Goal: Register for event/course

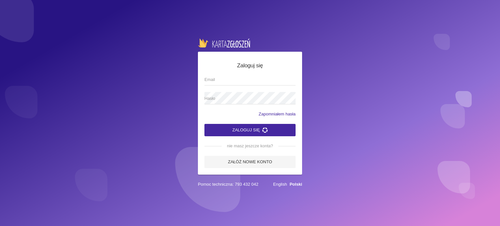
click at [214, 85] on app-labeled-field "Email" at bounding box center [249, 82] width 91 height 19
click at [217, 80] on span "Email" at bounding box center [246, 79] width 85 height 7
click at [217, 80] on input "Email" at bounding box center [249, 79] width 91 height 12
click at [216, 80] on input "Email" at bounding box center [249, 79] width 91 height 12
type input "joannabik@go2.pl"
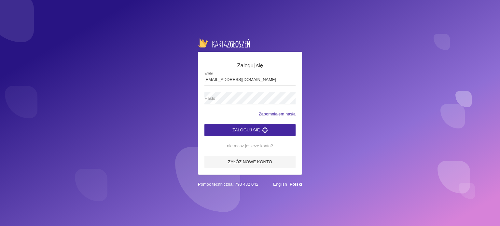
click at [252, 100] on span "Hasło" at bounding box center [246, 98] width 85 height 7
click at [249, 165] on link "Załóż nowe konto" at bounding box center [249, 162] width 91 height 12
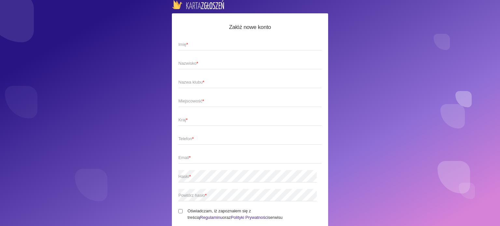
click at [205, 47] on span "Imię *" at bounding box center [246, 44] width 137 height 7
click at [205, 47] on input "Imię *" at bounding box center [249, 44] width 143 height 12
type input "Joanna"
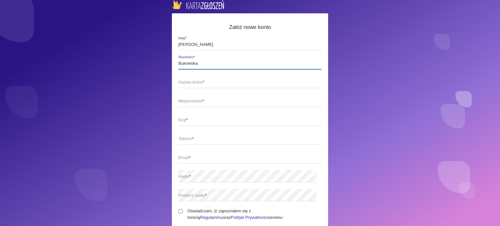
type input "Bukowska"
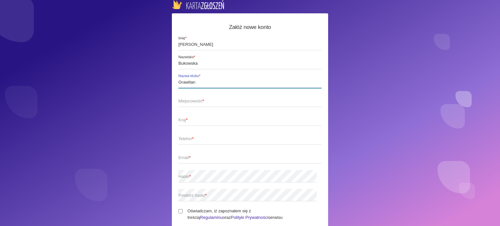
type input "Grawitan"
drag, startPoint x: 195, startPoint y: 43, endPoint x: 152, endPoint y: 44, distance: 43.0
click at [152, 44] on div "Załóż nowe konto Joanna Imię * Bukowska Nazwisko * Grawitan Nazwa klubu * Miejs…" at bounding box center [250, 113] width 500 height 226
type input "Nathalie"
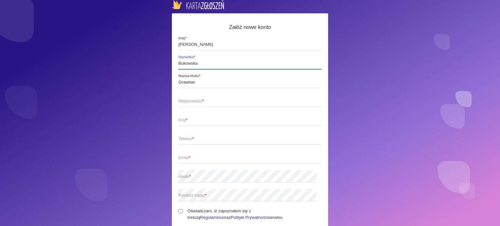
click at [190, 64] on input "Bukowska" at bounding box center [249, 63] width 143 height 12
drag, startPoint x: 198, startPoint y: 63, endPoint x: 162, endPoint y: 64, distance: 35.8
click at [162, 64] on div "Załóż nowe konto Nathalie Imię * Bukowska Nazwisko * Grawitan Nazwa klubu * Mie…" at bounding box center [250, 113] width 500 height 226
type input "Rzeszutek"
click at [222, 215] on link "Regulaminu" at bounding box center [211, 217] width 22 height 5
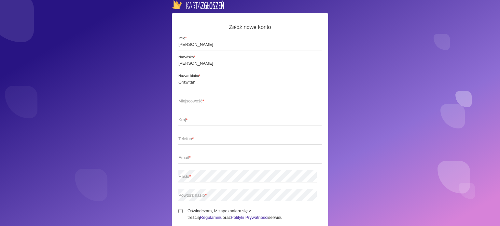
click at [218, 100] on span "Miejscowość *" at bounding box center [246, 101] width 137 height 7
click at [218, 100] on input "Miejscowość *" at bounding box center [249, 101] width 143 height 12
click at [218, 101] on input "Miejscowość *" at bounding box center [249, 101] width 143 height 12
type input "Lublin"
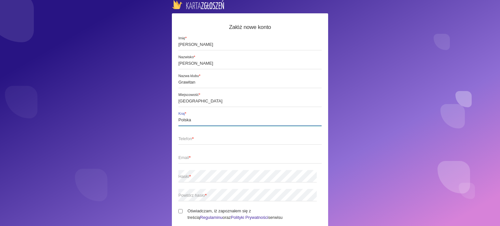
type input "Polska"
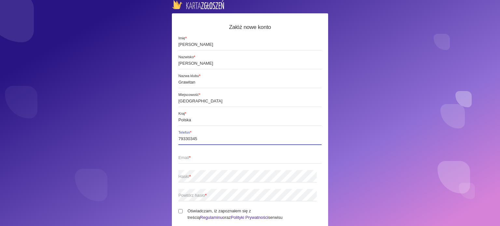
type input "793303457"
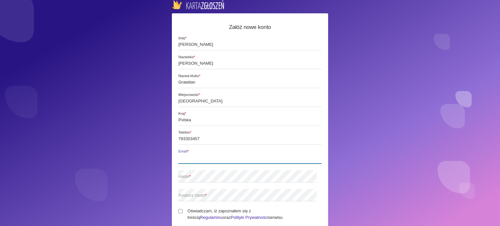
type input "joannabik@go2.pl"
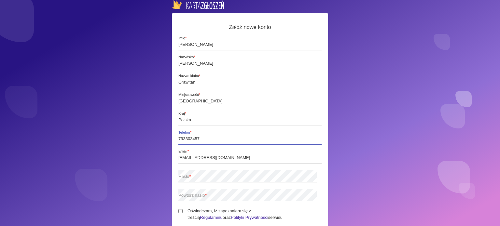
type input "793303457"
click at [203, 175] on span "Hasło *" at bounding box center [246, 176] width 137 height 7
click at [169, 174] on div "Załóż nowe konto Nathalie Imię * Rzeszutek Nazwisko * Grawitan Nazwa klubu * Lu…" at bounding box center [250, 113] width 500 height 226
click at [184, 177] on span "Hasło *" at bounding box center [246, 176] width 137 height 7
click at [181, 211] on input "Oświadczam, iż zapoznałem się z treścią Regulaminu oraz Polityki Prywatności se…" at bounding box center [180, 211] width 4 height 4
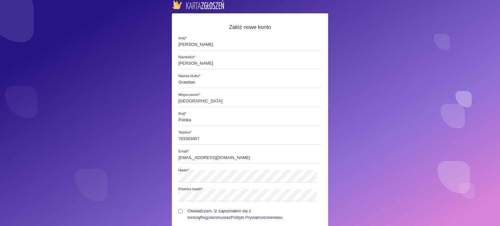
checkbox input "true"
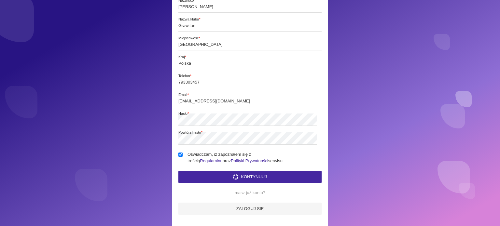
scroll to position [61, 0]
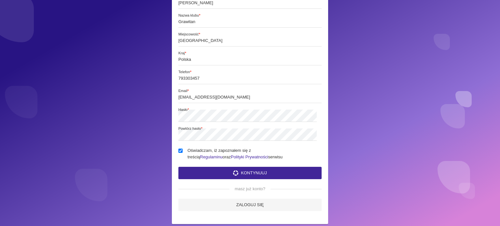
click at [223, 174] on button "Kontynuuj" at bounding box center [249, 173] width 143 height 12
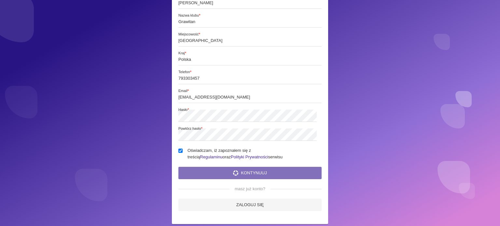
scroll to position [0, 0]
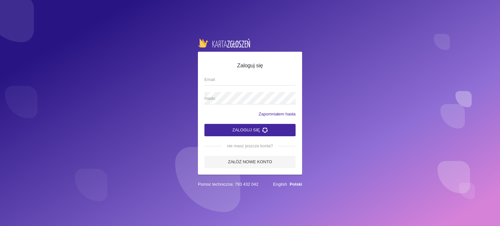
click at [211, 78] on input "Email" at bounding box center [249, 79] width 91 height 12
type input "[EMAIL_ADDRESS][DOMAIN_NAME]"
click at [241, 97] on span "Hasło" at bounding box center [246, 98] width 85 height 7
click at [239, 129] on button "Zaloguj się" at bounding box center [249, 130] width 91 height 12
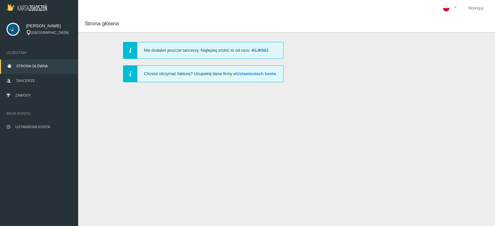
click at [264, 50] on link "Kliknij" at bounding box center [260, 50] width 17 height 5
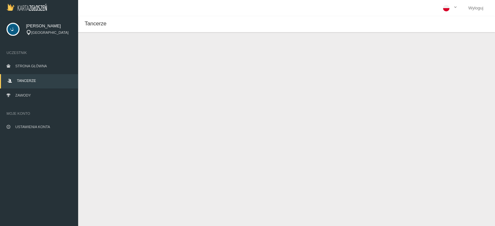
click at [125, 58] on button "Dodaj tancerza" at bounding box center [115, 54] width 49 height 12
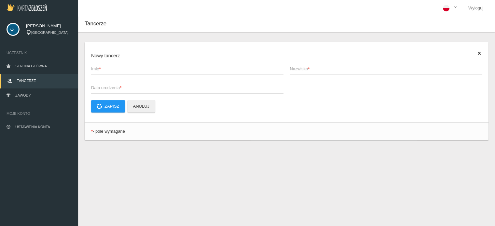
click at [124, 67] on span "Imię *" at bounding box center [184, 69] width 186 height 7
click at [124, 67] on input "Imię *" at bounding box center [187, 68] width 192 height 12
click at [97, 67] on input "NAthalie" at bounding box center [187, 68] width 192 height 12
type input "Nathalie"
click at [303, 70] on span "Nazwisko *" at bounding box center [383, 69] width 186 height 7
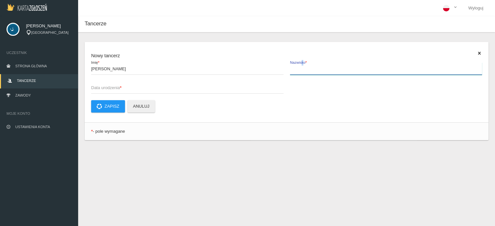
click at [303, 70] on input "Nazwisko *" at bounding box center [386, 68] width 192 height 12
type input "Rzeszutek"
click at [258, 88] on span "Data urodzenia *" at bounding box center [184, 88] width 186 height 7
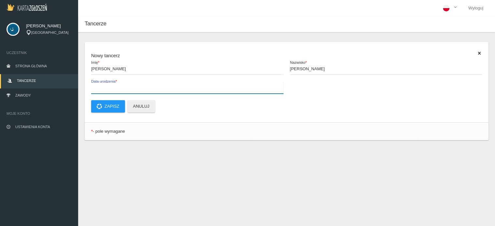
click at [258, 88] on input "Data urodzenia *" at bounding box center [187, 87] width 192 height 12
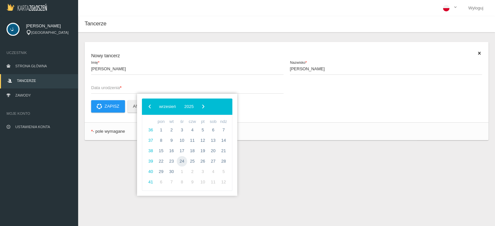
click at [179, 162] on span "24" at bounding box center [182, 161] width 10 height 10
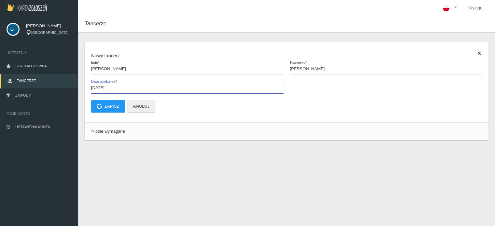
click at [116, 88] on input "2025-09-24" at bounding box center [187, 87] width 192 height 12
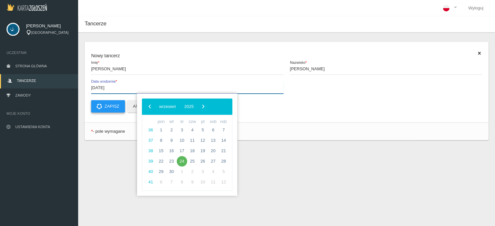
type input "2010-11-24"
click at [113, 107] on button "Zapisz" at bounding box center [108, 106] width 34 height 12
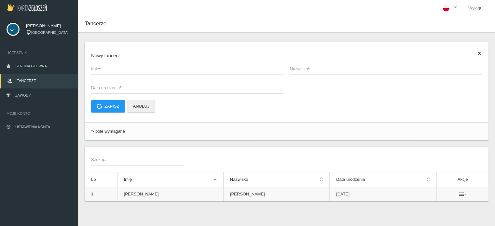
click at [459, 194] on icon at bounding box center [462, 194] width 7 height 5
click at [244, 215] on div "Nowy tancerz Imię * Nazwisko * Data urodzenia * Zapisz Anuluj * - pole wymagane…" at bounding box center [286, 129] width 417 height 195
click at [11, 95] on link "Zawody" at bounding box center [39, 96] width 78 height 14
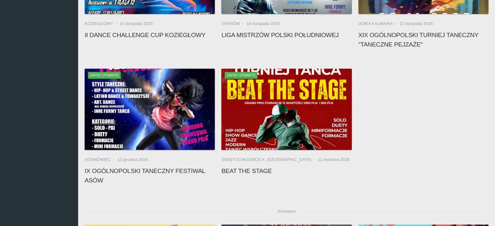
scroll to position [208, 0]
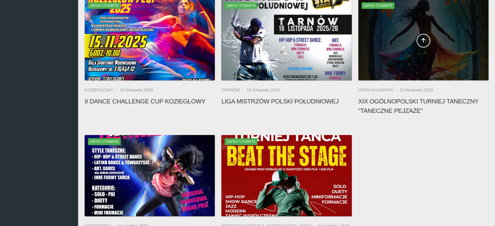
click at [405, 45] on span at bounding box center [423, 41] width 130 height 14
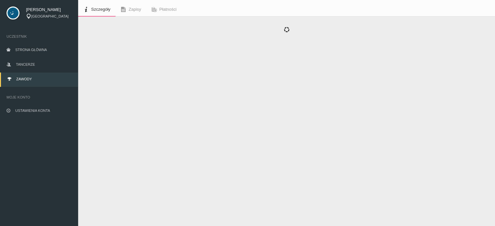
scroll to position [16, 0]
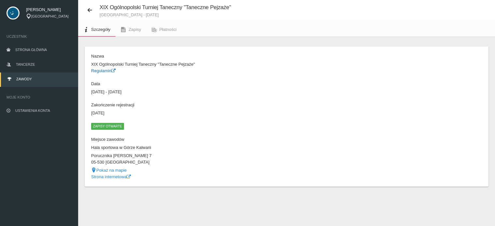
click at [104, 69] on link "Regulamin" at bounding box center [103, 70] width 24 height 5
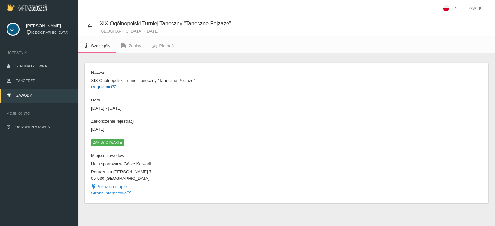
scroll to position [3, 0]
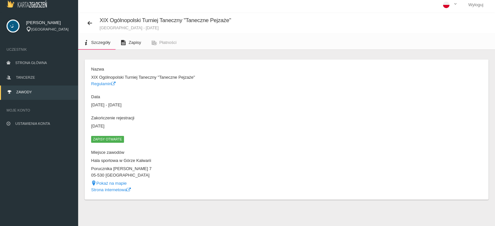
click at [129, 44] on span "Zapisy" at bounding box center [135, 42] width 12 height 5
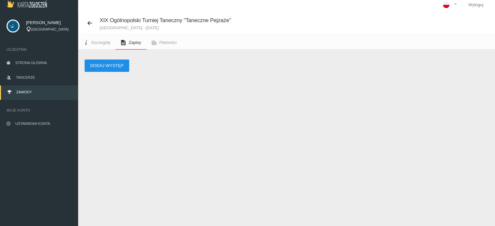
click at [111, 68] on button "Dodaj występ" at bounding box center [107, 66] width 45 height 12
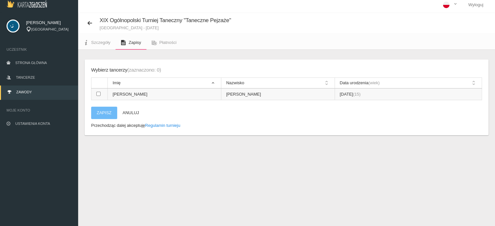
click at [99, 95] on input "checkbox" at bounding box center [98, 94] width 4 height 4
checkbox input "true"
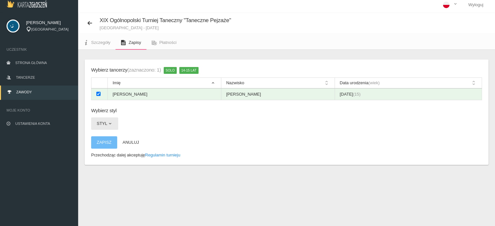
click at [110, 123] on span "button" at bounding box center [109, 123] width 5 height 5
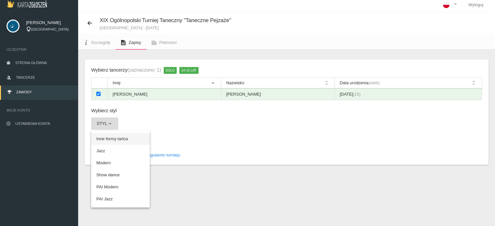
click at [105, 138] on link "Inne formy tańca" at bounding box center [120, 139] width 59 height 12
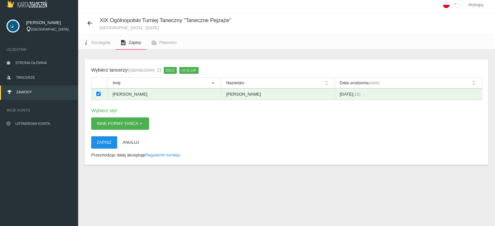
click at [105, 143] on button "Zapisz" at bounding box center [104, 142] width 26 height 12
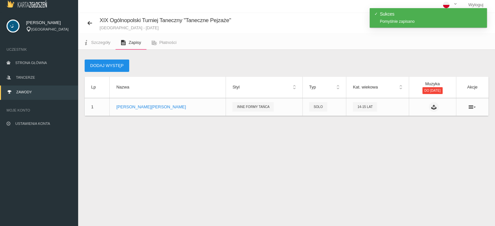
click at [107, 67] on button "Dodaj występ" at bounding box center [107, 66] width 45 height 12
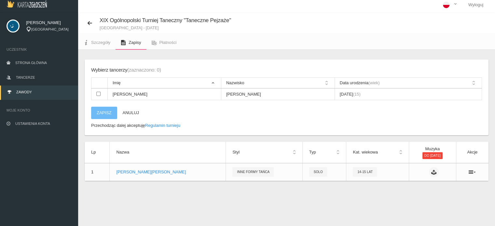
click at [98, 113] on button "Zapisz" at bounding box center [104, 113] width 26 height 12
click at [157, 125] on link "Regulamin turnieju" at bounding box center [162, 125] width 35 height 5
click at [31, 75] on link "Tancerze" at bounding box center [39, 78] width 78 height 14
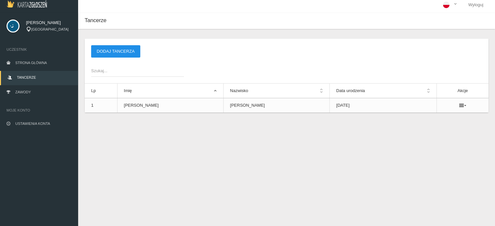
click at [112, 52] on button "Dodaj tancerza" at bounding box center [115, 51] width 49 height 12
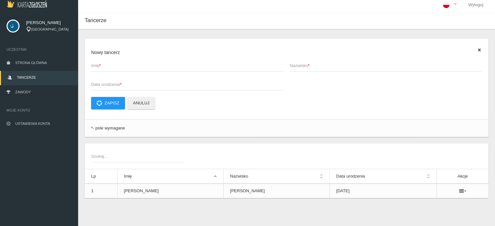
click at [100, 64] on span "Imię *" at bounding box center [184, 65] width 186 height 7
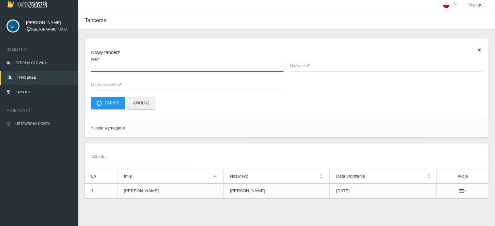
click at [100, 64] on input "Imię *" at bounding box center [187, 65] width 192 height 12
type input "Nathalie"
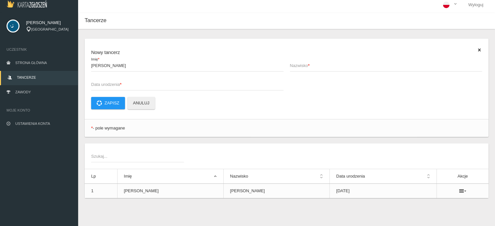
click at [305, 66] on span "Nazwisko *" at bounding box center [383, 65] width 186 height 7
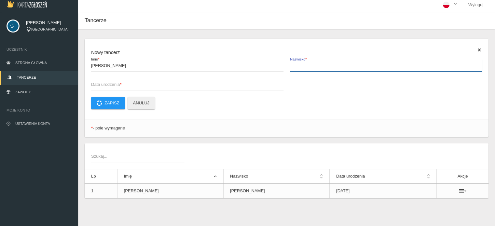
click at [305, 66] on input "Nazwisko *" at bounding box center [386, 65] width 192 height 12
type input "Rzeszutek"
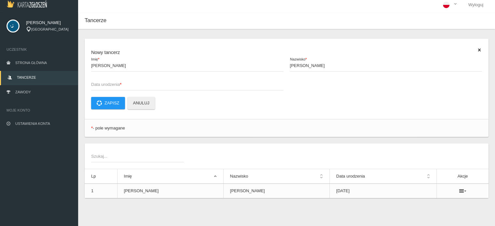
click at [209, 83] on span "Data urodzenia *" at bounding box center [184, 84] width 186 height 7
click at [209, 83] on input "Data urodzenia *" at bounding box center [187, 84] width 192 height 12
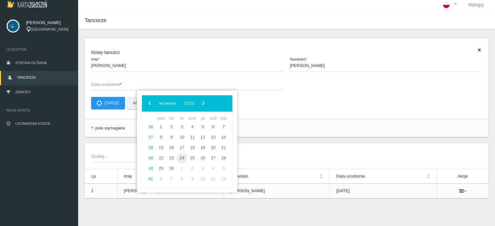
click at [180, 158] on span "24" at bounding box center [182, 158] width 10 height 10
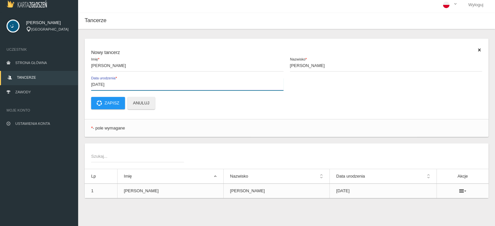
click at [105, 83] on input "2025-09-24" at bounding box center [187, 84] width 192 height 12
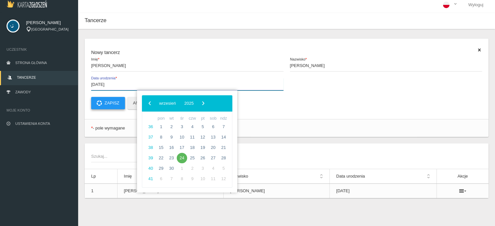
type input "2010-11-24"
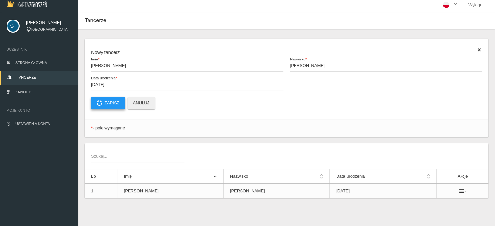
click at [99, 101] on icon at bounding box center [99, 103] width 5 height 5
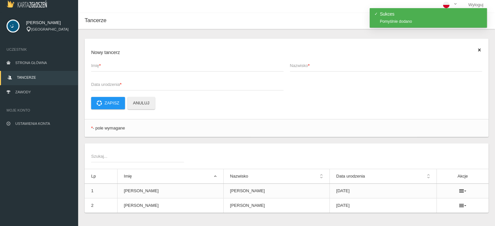
click at [104, 65] on span "Imię *" at bounding box center [184, 65] width 186 height 7
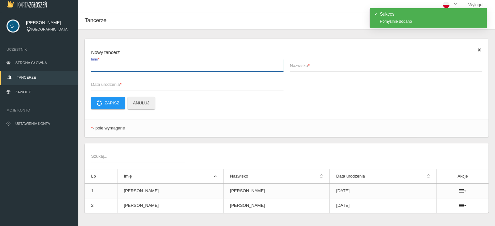
click at [104, 65] on input "Imię *" at bounding box center [187, 65] width 192 height 12
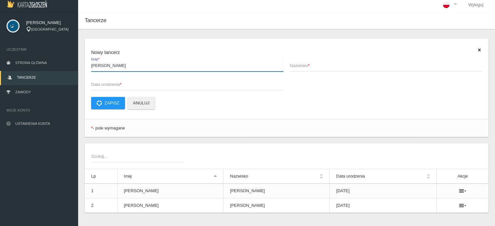
type input "Nathalie"
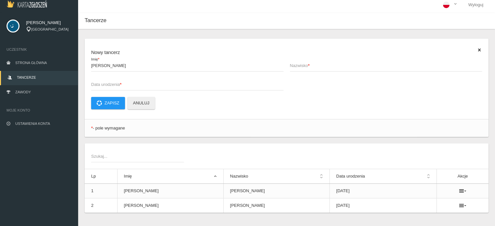
click at [293, 68] on span "Nazwisko *" at bounding box center [383, 65] width 186 height 7
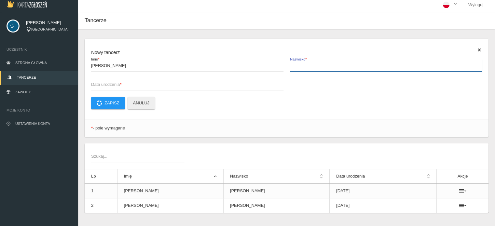
click at [293, 68] on input "Nazwisko *" at bounding box center [386, 65] width 192 height 12
type input "Rzeszutel"
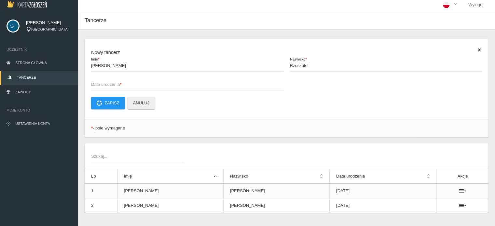
click at [265, 78] on div "Nathalie Imię * Rzeszutel Nazwisko * Data urodzenia *" at bounding box center [286, 78] width 397 height 38
click at [216, 86] on span "Data urodzenia *" at bounding box center [184, 84] width 186 height 7
click at [216, 86] on input "Data urodzenia *" at bounding box center [187, 84] width 192 height 12
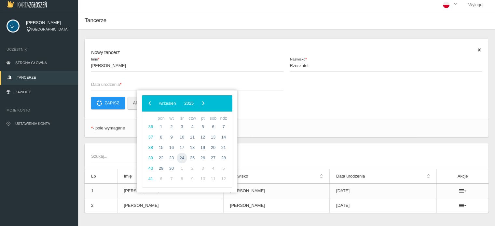
click at [182, 161] on span "24" at bounding box center [182, 158] width 10 height 10
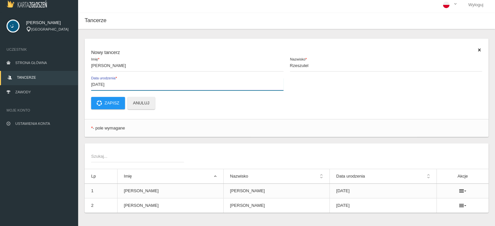
click at [106, 84] on input "2025-09-24" at bounding box center [187, 84] width 192 height 12
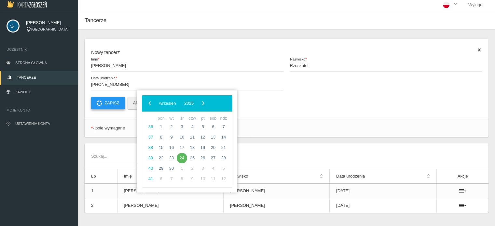
type input "2021-11-24"
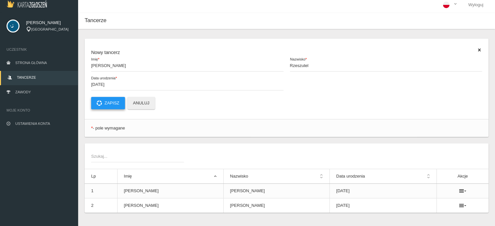
click at [99, 101] on icon at bounding box center [99, 103] width 5 height 5
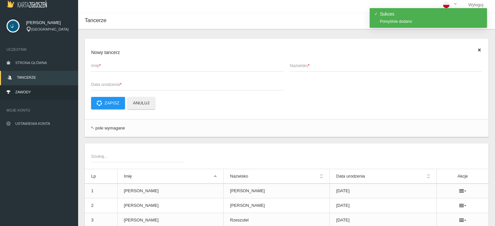
click at [29, 92] on span "Zawody" at bounding box center [23, 92] width 16 height 4
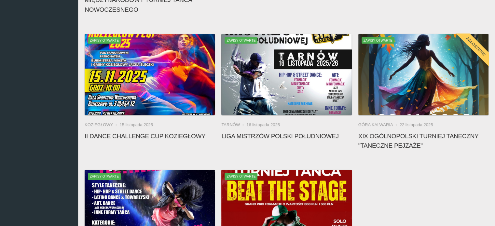
scroll to position [201, 0]
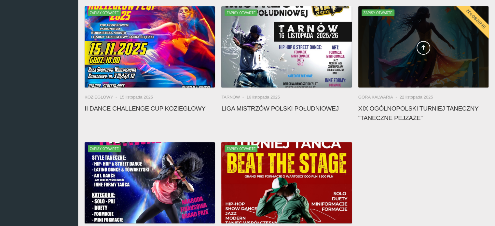
click at [381, 37] on div at bounding box center [423, 46] width 130 height 81
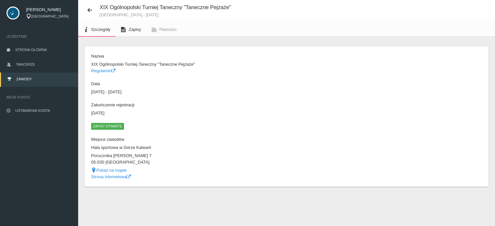
click at [134, 34] on link "Zapisy" at bounding box center [130, 29] width 31 height 14
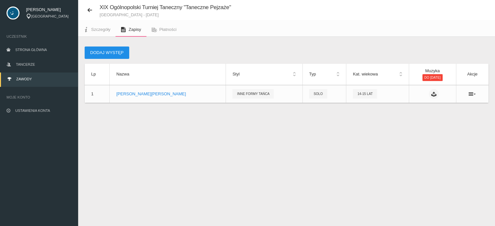
click at [107, 53] on button "Dodaj występ" at bounding box center [107, 53] width 45 height 12
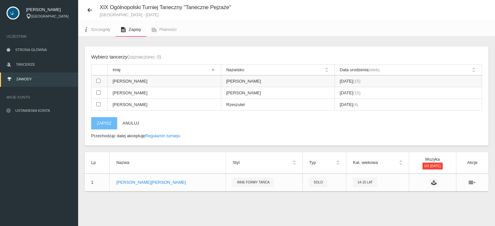
click at [99, 80] on input "checkbox" at bounding box center [98, 81] width 4 height 4
checkbox input "true"
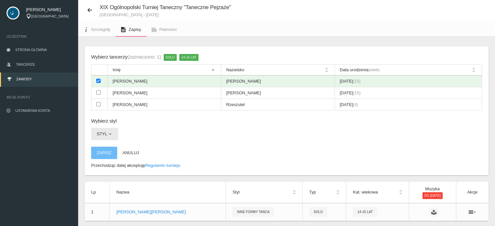
click at [105, 136] on button "Styl" at bounding box center [104, 134] width 27 height 12
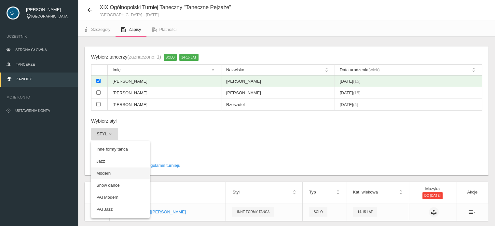
click at [102, 173] on link "Modern" at bounding box center [120, 174] width 59 height 12
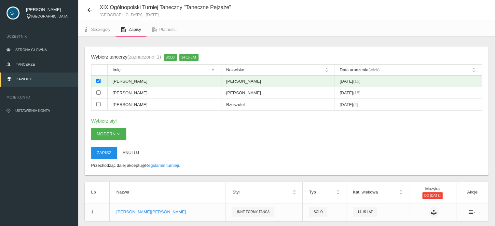
click at [108, 152] on button "Zapisz" at bounding box center [104, 153] width 26 height 12
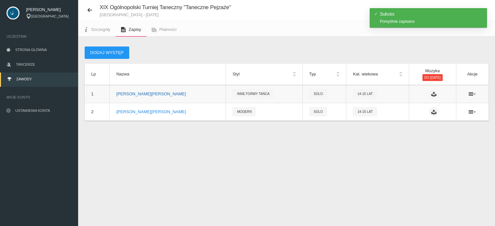
click at [129, 93] on p "Nathalie Rzeszutek" at bounding box center [167, 94] width 103 height 7
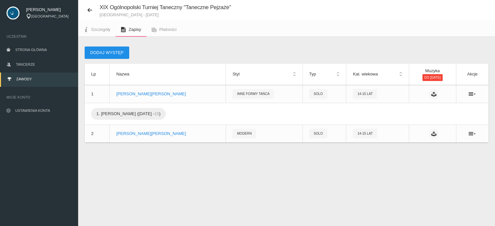
click at [110, 51] on button "Dodaj występ" at bounding box center [107, 53] width 45 height 12
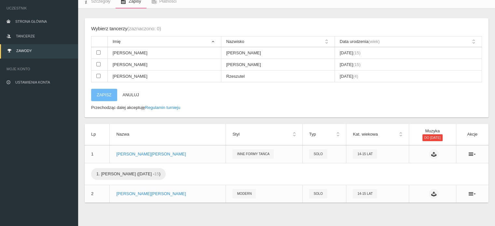
scroll to position [46, 0]
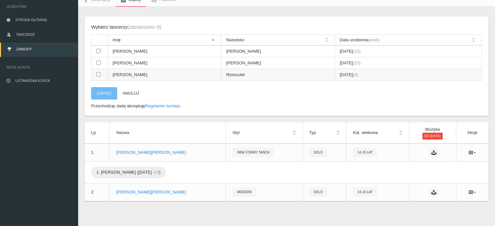
click at [334, 74] on td "2021-11-24 (4)" at bounding box center [407, 75] width 147 height 12
checkbox input "true"
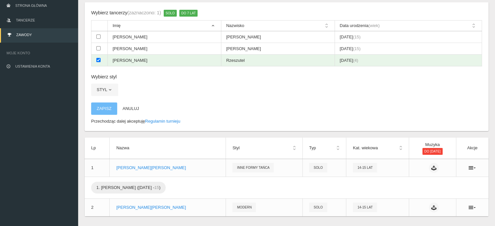
scroll to position [76, 0]
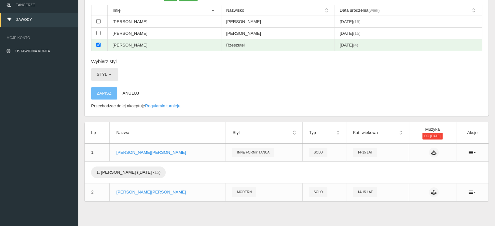
click at [108, 72] on span "button" at bounding box center [109, 74] width 5 height 5
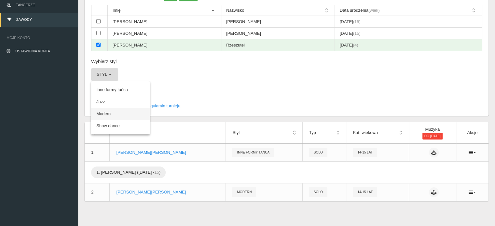
click at [101, 113] on link "Modern" at bounding box center [120, 114] width 59 height 12
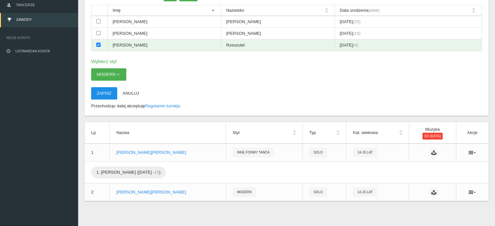
click at [98, 95] on button "Zapisz" at bounding box center [104, 93] width 26 height 12
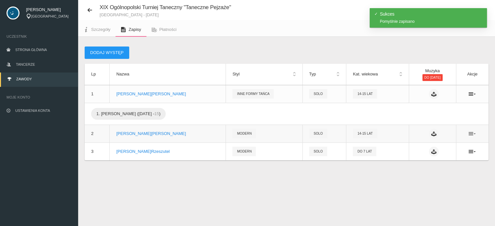
click at [471, 135] on icon at bounding box center [471, 133] width 7 height 5
drag, startPoint x: 441, startPoint y: 158, endPoint x: 275, endPoint y: 17, distance: 217.8
click at [441, 158] on link "Usuń" at bounding box center [439, 158] width 65 height 12
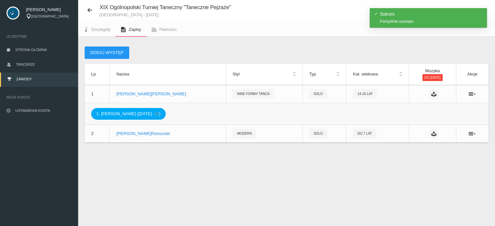
click at [104, 115] on span "1. Nathalie Rzeszutek (2010-11-24 - 15 )" at bounding box center [128, 114] width 74 height 12
click at [163, 113] on span "1. Nathalie Rzeszutek (2010-11-24 - 15 )" at bounding box center [128, 114] width 74 height 12
click at [155, 114] on span "1. Nathalie Rzeszutek (2010-11-24 - 15 )" at bounding box center [128, 114] width 74 height 12
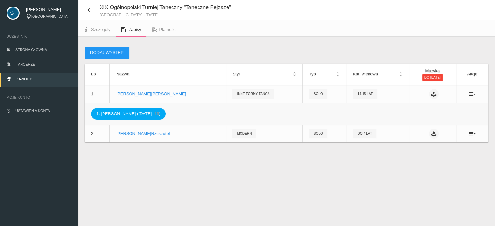
click at [104, 116] on span "1. Nathalie Rzeszutek (2010-11-24 - 15 )" at bounding box center [128, 114] width 74 height 12
click at [471, 95] on icon at bounding box center [471, 93] width 7 height 5
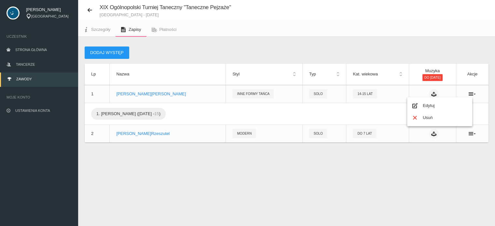
drag, startPoint x: 439, startPoint y: 119, endPoint x: 275, endPoint y: 25, distance: 188.8
click at [439, 119] on link "Usuń" at bounding box center [439, 118] width 65 height 12
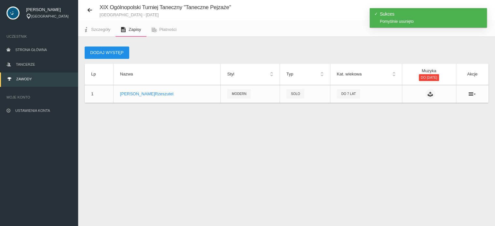
click at [108, 54] on button "Dodaj występ" at bounding box center [107, 53] width 45 height 12
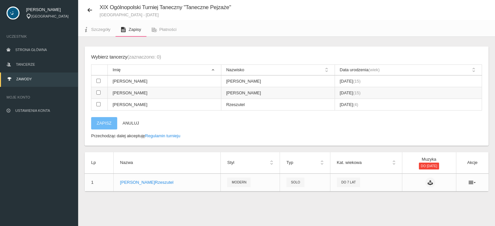
click at [97, 93] on input "checkbox" at bounding box center [98, 92] width 4 height 4
checkbox input "true"
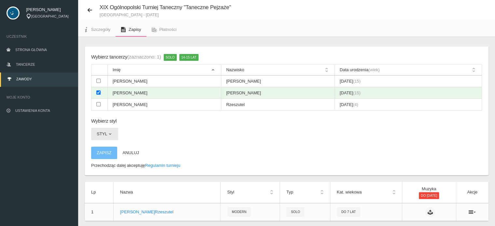
click at [113, 134] on button "Styl" at bounding box center [104, 134] width 27 height 12
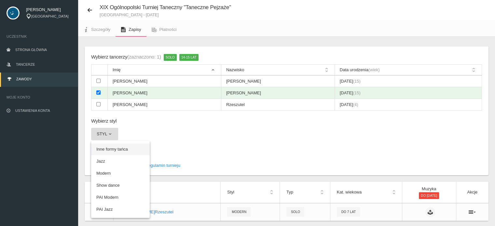
click at [108, 148] on link "Inne formy tańca" at bounding box center [120, 149] width 59 height 12
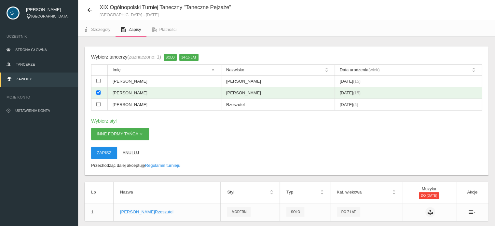
click at [108, 150] on button "Zapisz" at bounding box center [104, 153] width 26 height 12
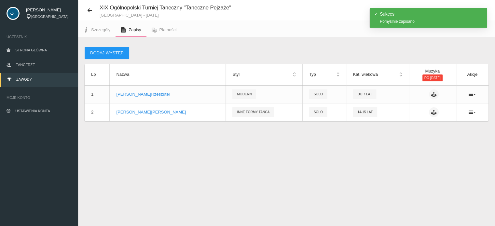
scroll to position [16, 0]
click at [476, 97] on td at bounding box center [472, 95] width 33 height 18
click at [474, 96] on icon at bounding box center [471, 94] width 7 height 5
click at [448, 121] on link "Usuń" at bounding box center [439, 119] width 65 height 12
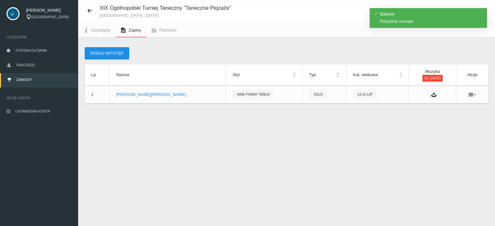
click at [107, 54] on button "Dodaj występ" at bounding box center [107, 53] width 45 height 12
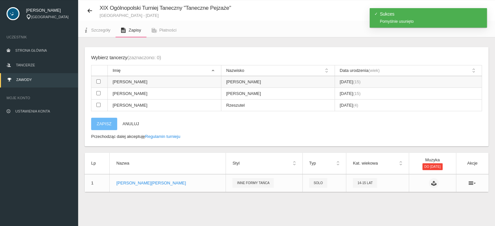
click at [98, 82] on input "checkbox" at bounding box center [98, 81] width 4 height 4
checkbox input "true"
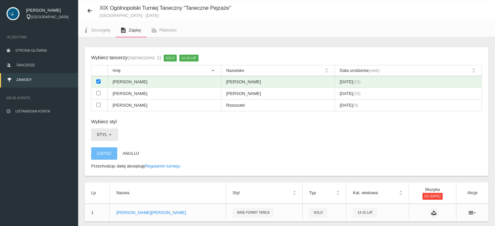
click at [109, 135] on span "button" at bounding box center [109, 134] width 5 height 5
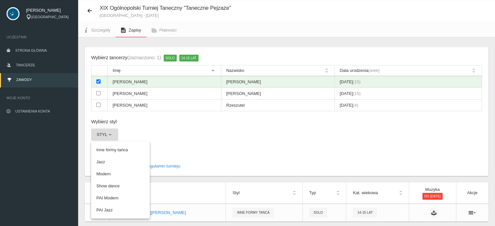
click at [103, 177] on link "Modern" at bounding box center [120, 174] width 59 height 12
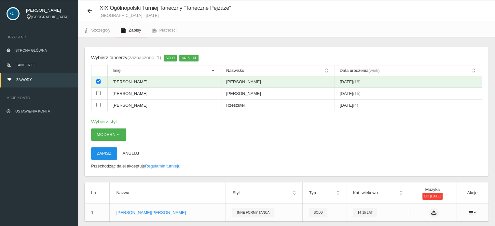
click at [105, 154] on button "Zapisz" at bounding box center [104, 153] width 26 height 12
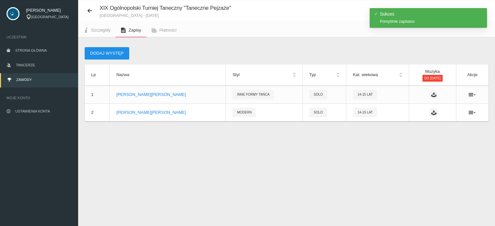
click at [99, 53] on button "Dodaj występ" at bounding box center [107, 53] width 45 height 12
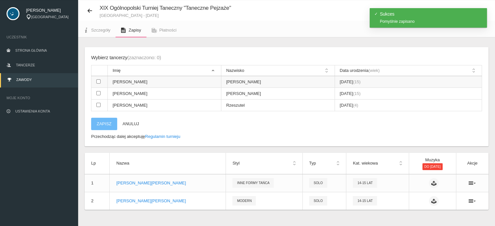
click at [97, 81] on input "checkbox" at bounding box center [98, 81] width 4 height 4
checkbox input "true"
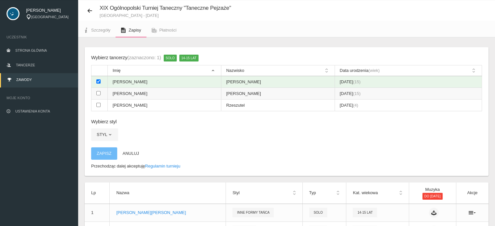
click at [99, 93] on input "checkbox" at bounding box center [98, 93] width 4 height 4
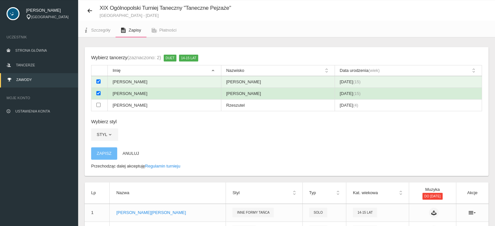
click at [97, 93] on input "checkbox" at bounding box center [98, 93] width 4 height 4
checkbox input "false"
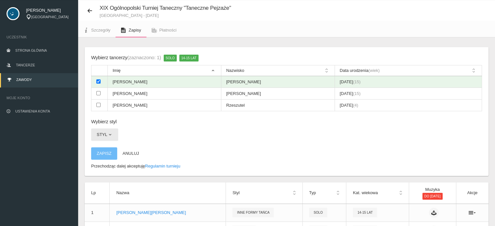
click at [111, 134] on span "button" at bounding box center [109, 134] width 5 height 5
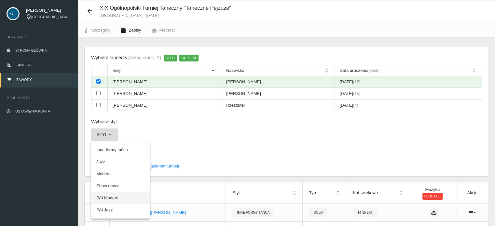
click at [103, 197] on link "PAI Modern" at bounding box center [120, 198] width 59 height 12
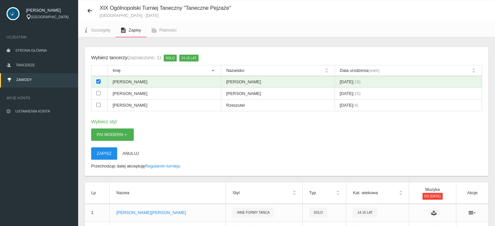
click at [107, 155] on button "Zapisz" at bounding box center [104, 153] width 26 height 12
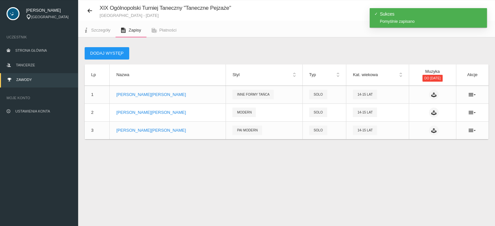
scroll to position [0, 0]
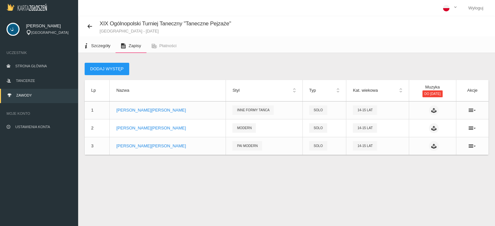
click at [102, 48] on span "Szczegóły" at bounding box center [100, 45] width 19 height 5
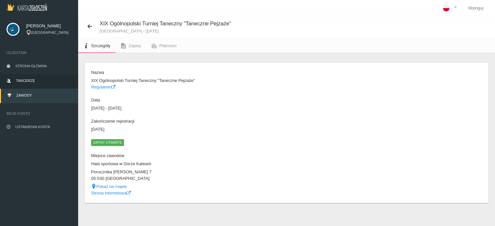
click at [12, 81] on link "Tancerze" at bounding box center [39, 81] width 78 height 14
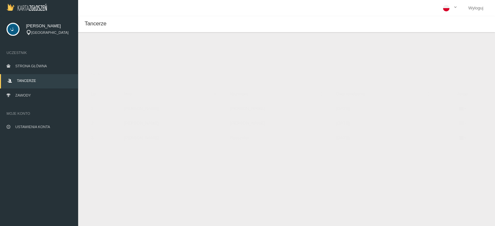
click at [459, 124] on icon at bounding box center [462, 123] width 7 height 5
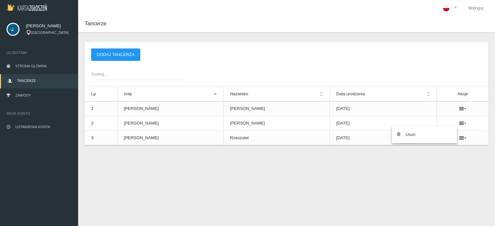
drag, startPoint x: 438, startPoint y: 136, endPoint x: 285, endPoint y: 22, distance: 190.3
click at [438, 136] on link "Usuń" at bounding box center [424, 135] width 65 height 12
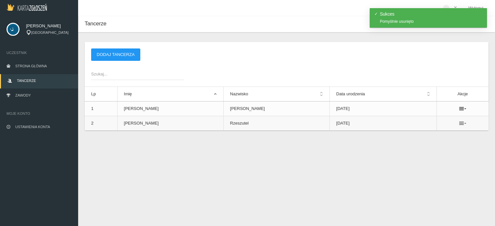
click at [459, 123] on icon at bounding box center [462, 123] width 7 height 5
click at [437, 136] on link "Usuń" at bounding box center [424, 135] width 65 height 12
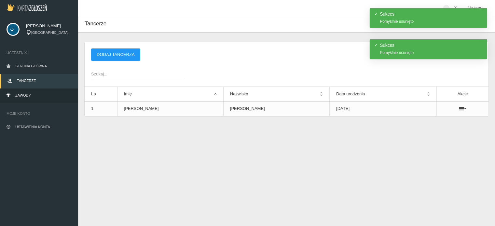
click at [26, 98] on link "Zawody" at bounding box center [39, 96] width 78 height 14
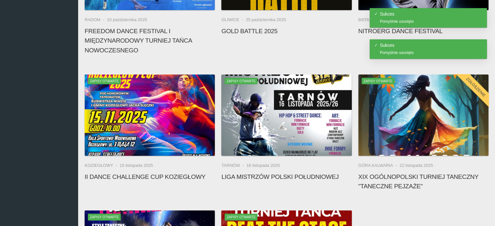
scroll to position [150, 0]
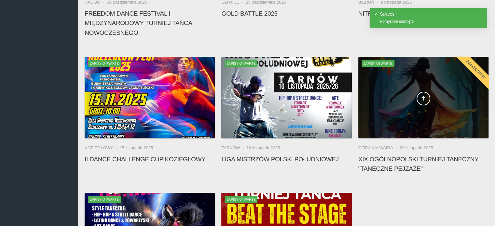
click at [399, 119] on div at bounding box center [423, 97] width 130 height 81
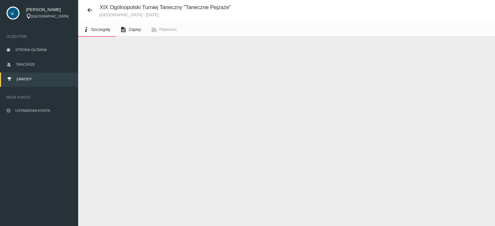
click at [128, 30] on link "Zapisy" at bounding box center [130, 29] width 31 height 14
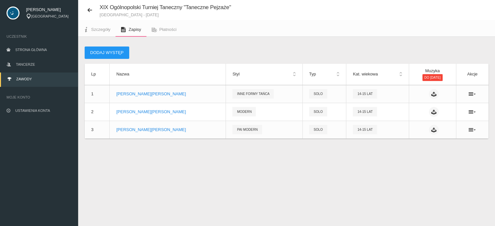
click at [310, 182] on div "XIX Ogólnopolski Turniej Taneczny "Taneczne Pejzaże" Góra Kalwaria - 22 listopa…" at bounding box center [286, 113] width 417 height 226
click at [96, 31] on span "Szczegóły" at bounding box center [100, 29] width 19 height 5
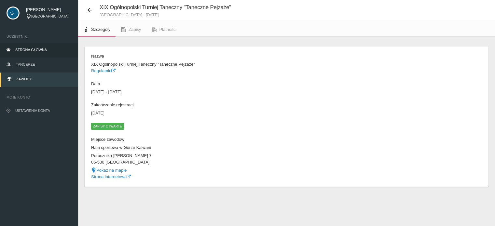
click at [28, 50] on span "Strona główna" at bounding box center [31, 50] width 32 height 4
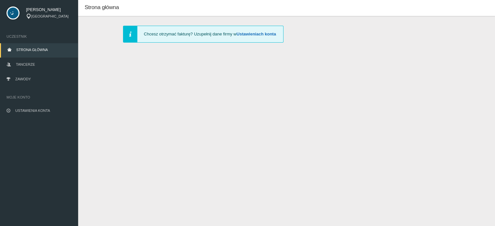
click at [252, 34] on link "Ustawieniach konta" at bounding box center [256, 34] width 39 height 5
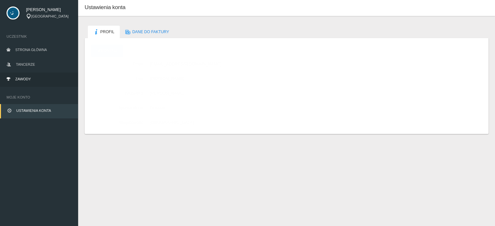
click at [10, 77] on link "Zawody" at bounding box center [39, 80] width 78 height 14
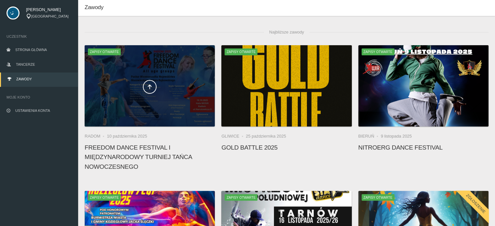
click at [149, 99] on div at bounding box center [150, 85] width 130 height 81
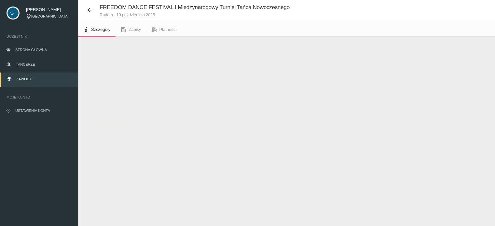
click at [16, 78] on span "Zawody" at bounding box center [24, 79] width 16 height 4
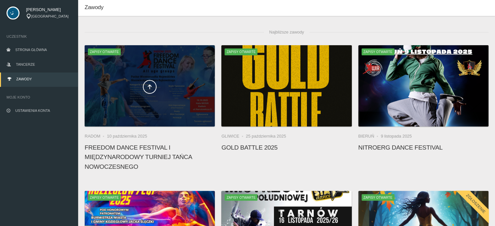
click at [131, 97] on div at bounding box center [150, 85] width 130 height 81
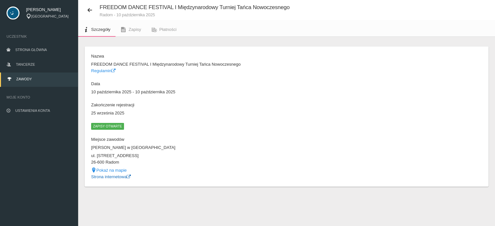
click at [104, 177] on link "Strona internetowa" at bounding box center [111, 176] width 40 height 5
click at [88, 9] on icon at bounding box center [89, 9] width 5 height 5
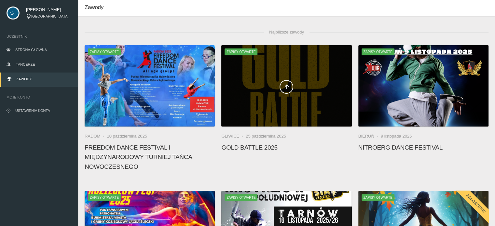
click at [249, 78] on div at bounding box center [286, 85] width 130 height 81
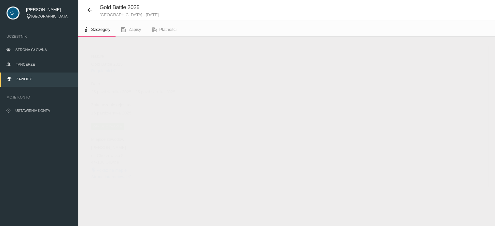
click at [116, 176] on link "Strona internetowa" at bounding box center [111, 176] width 40 height 5
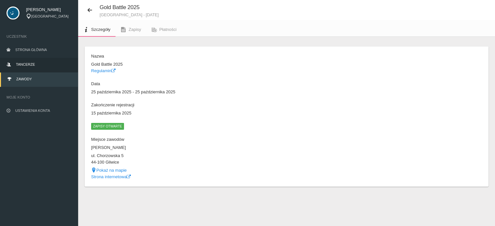
click at [18, 64] on span "Tancerze" at bounding box center [25, 64] width 19 height 4
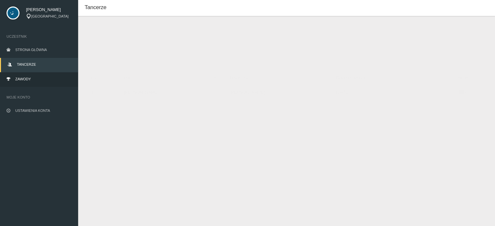
click at [18, 77] on link "Zawody" at bounding box center [39, 80] width 78 height 14
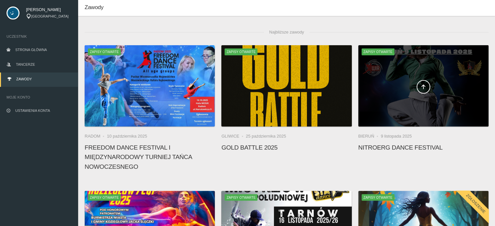
click at [405, 88] on span at bounding box center [423, 87] width 130 height 14
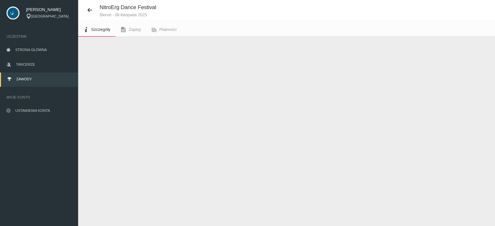
click at [101, 71] on link "Regulamin" at bounding box center [103, 70] width 24 height 5
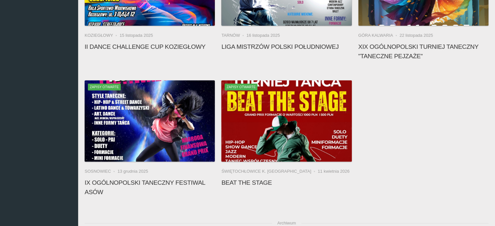
scroll to position [264, 0]
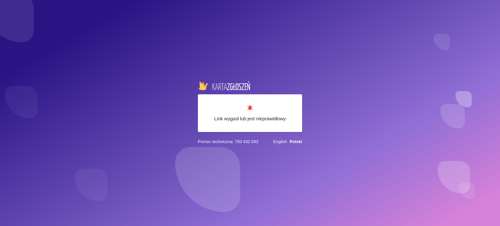
click at [319, 102] on div "Link wygasł lub jest nieprawidłowy Pomoc techniczna: 793 432 042 English Polski" at bounding box center [250, 113] width 500 height 226
click at [271, 71] on div "Link wygasł lub jest nieprawidłowy Pomoc techniczna: 793 432 042 English Polski" at bounding box center [250, 113] width 500 height 226
